Goal: Task Accomplishment & Management: Manage account settings

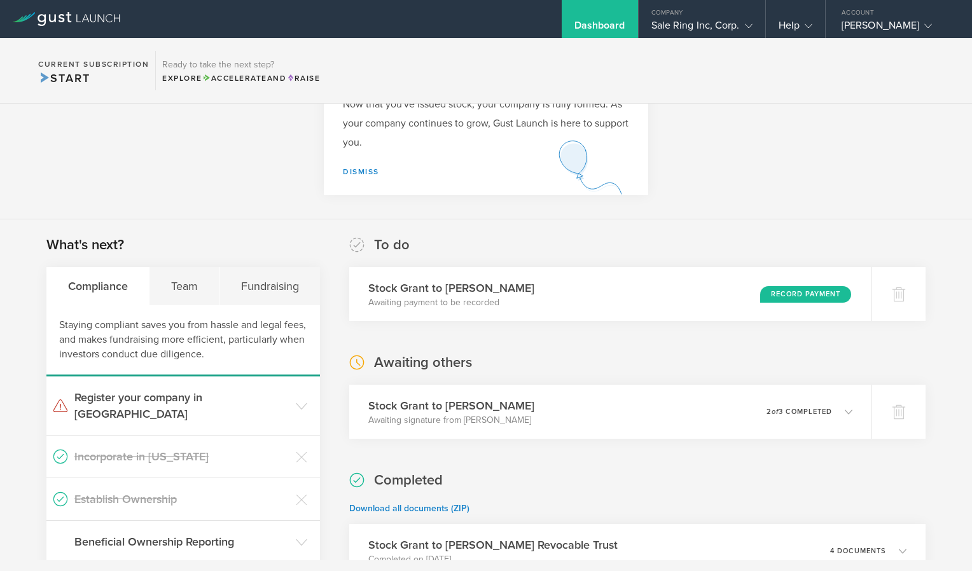
scroll to position [87, 0]
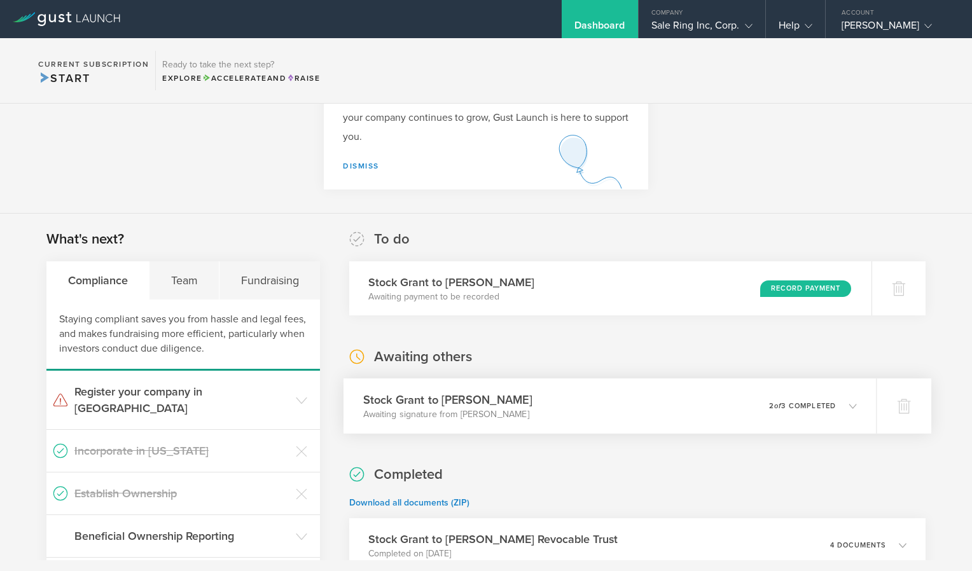
click at [849, 409] on icon at bounding box center [853, 406] width 8 height 8
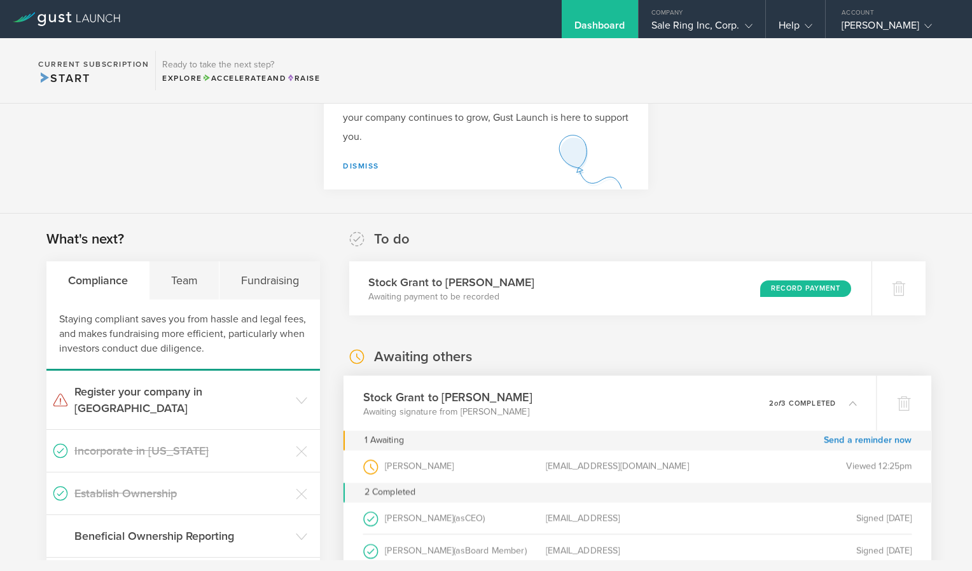
click at [846, 409] on div "0 undeliverable 2 of 3 completed" at bounding box center [813, 403] width 88 height 22
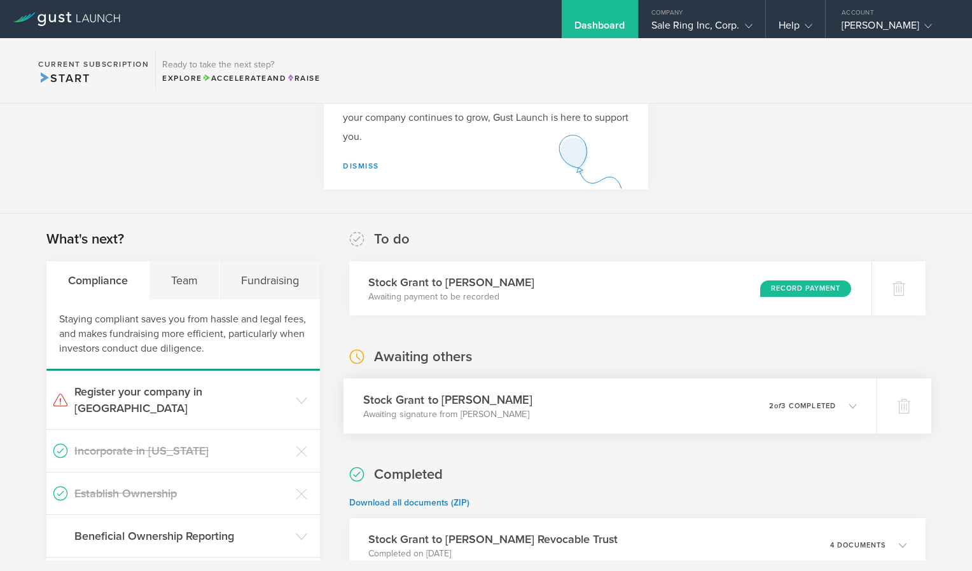
click at [849, 409] on icon at bounding box center [853, 406] width 8 height 8
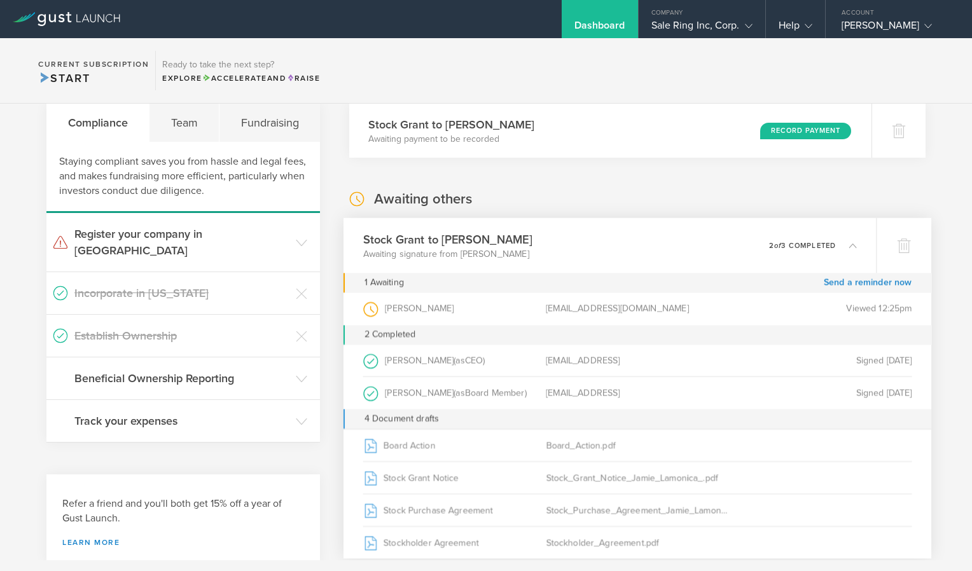
scroll to position [245, 0]
click at [845, 286] on link "Send a reminder now" at bounding box center [867, 282] width 88 height 20
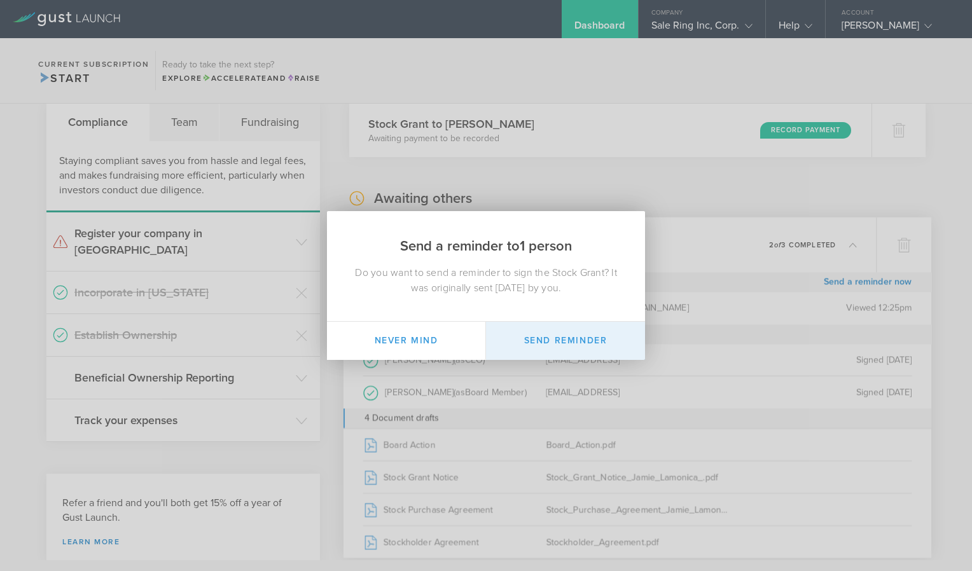
click at [575, 343] on button "Send Reminder" at bounding box center [565, 341] width 159 height 38
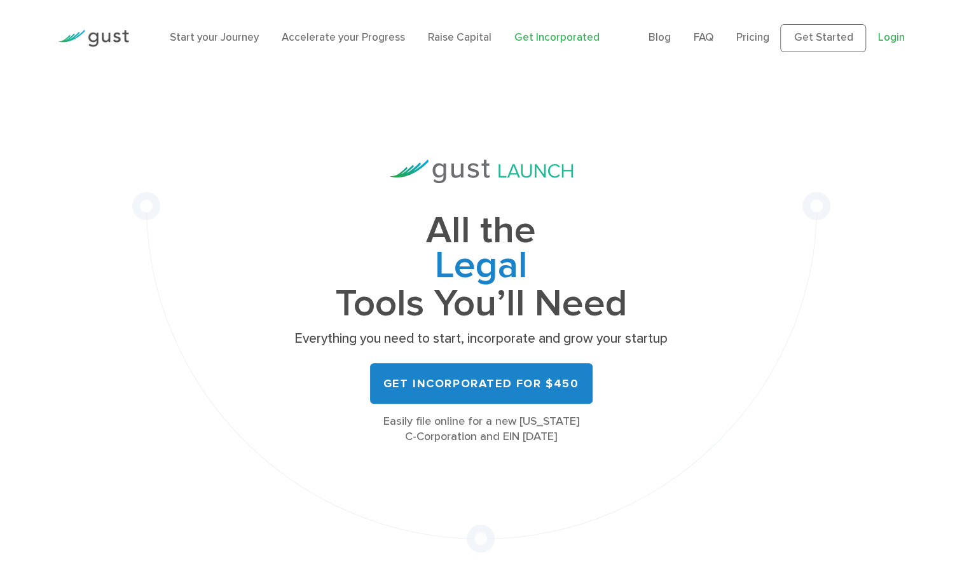
click at [880, 35] on link "Login" at bounding box center [891, 37] width 27 height 13
click at [887, 40] on link "Login" at bounding box center [891, 37] width 27 height 13
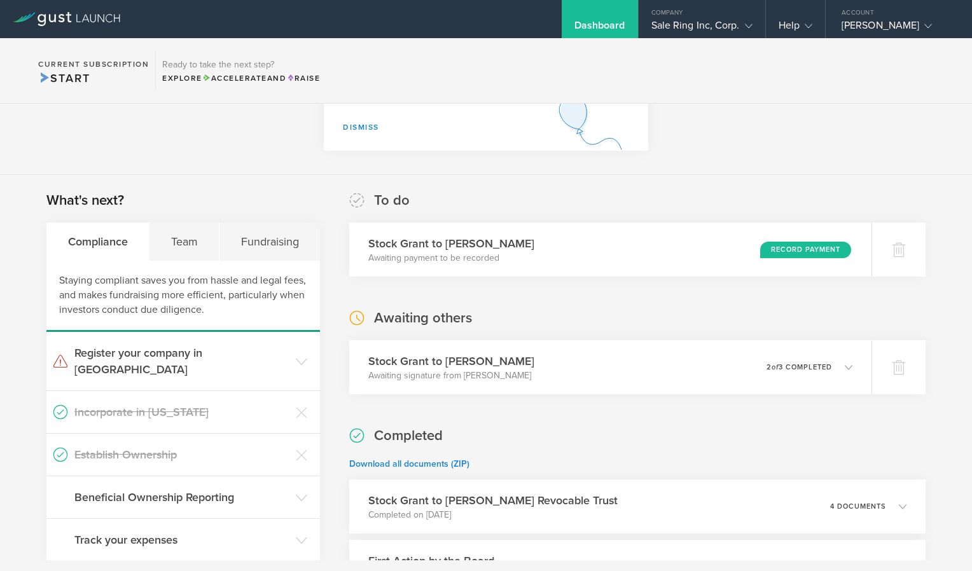
scroll to position [132, 0]
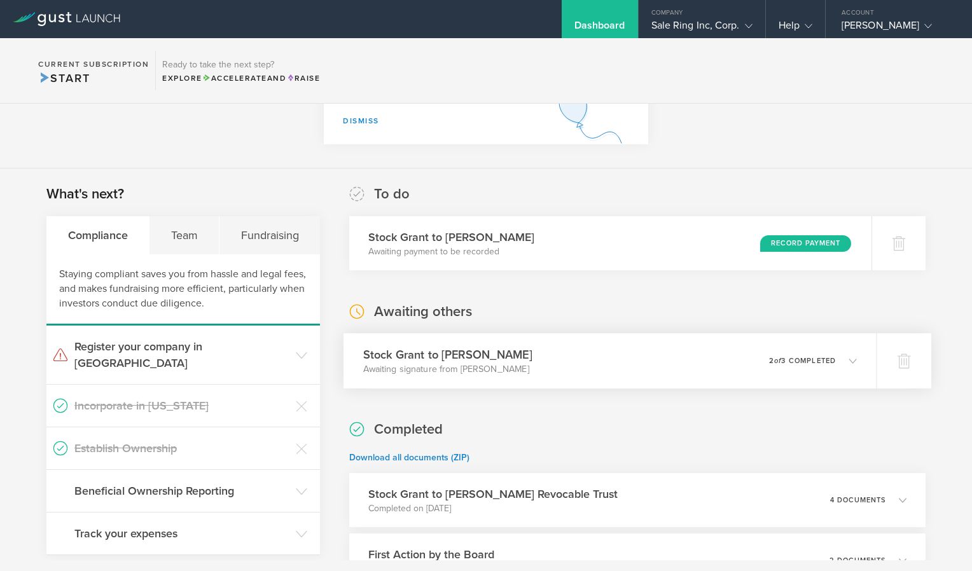
click at [836, 358] on icon at bounding box center [846, 360] width 21 height 11
